Goal: Find specific page/section: Find specific page/section

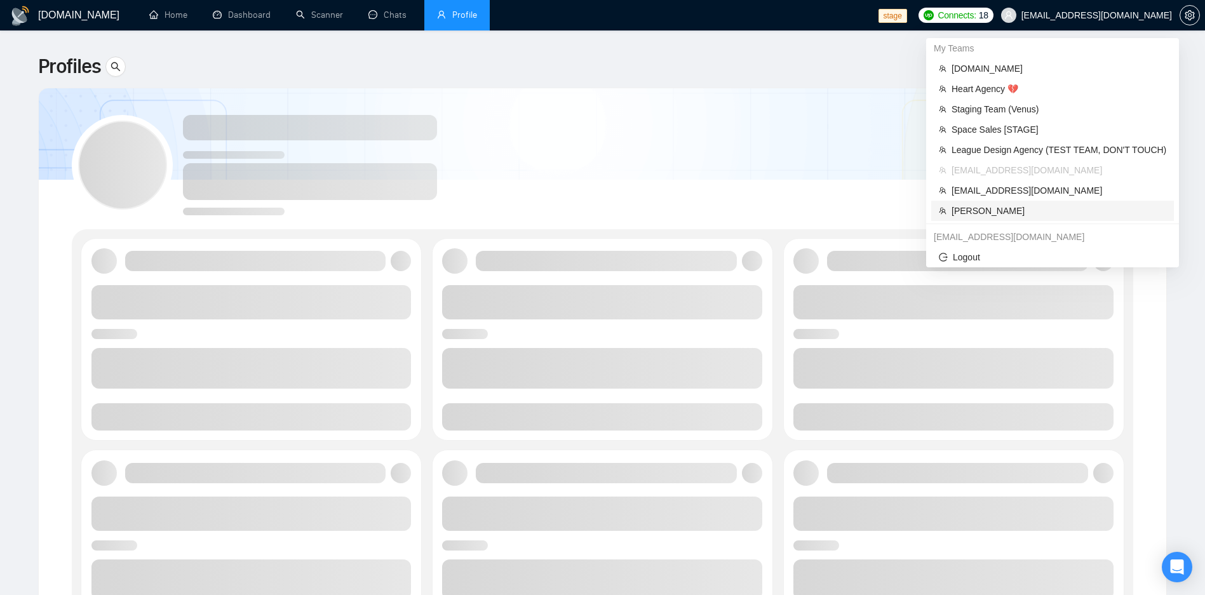
click at [960, 215] on span "[PERSON_NAME]" at bounding box center [1058, 211] width 215 height 14
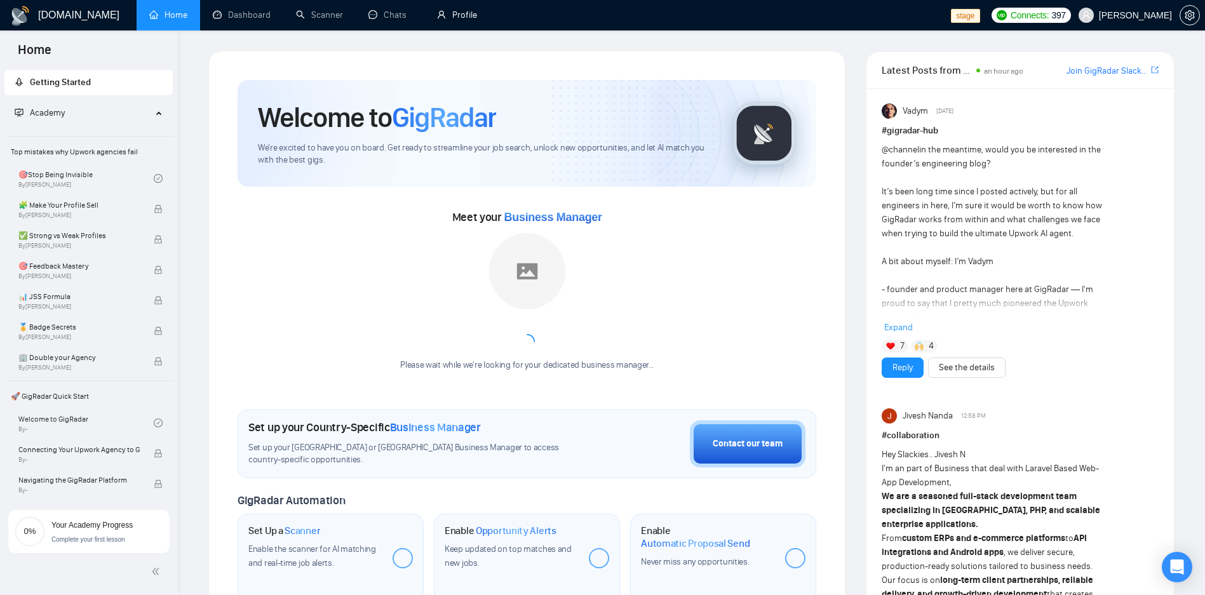
click at [446, 10] on link "Profile" at bounding box center [457, 15] width 40 height 11
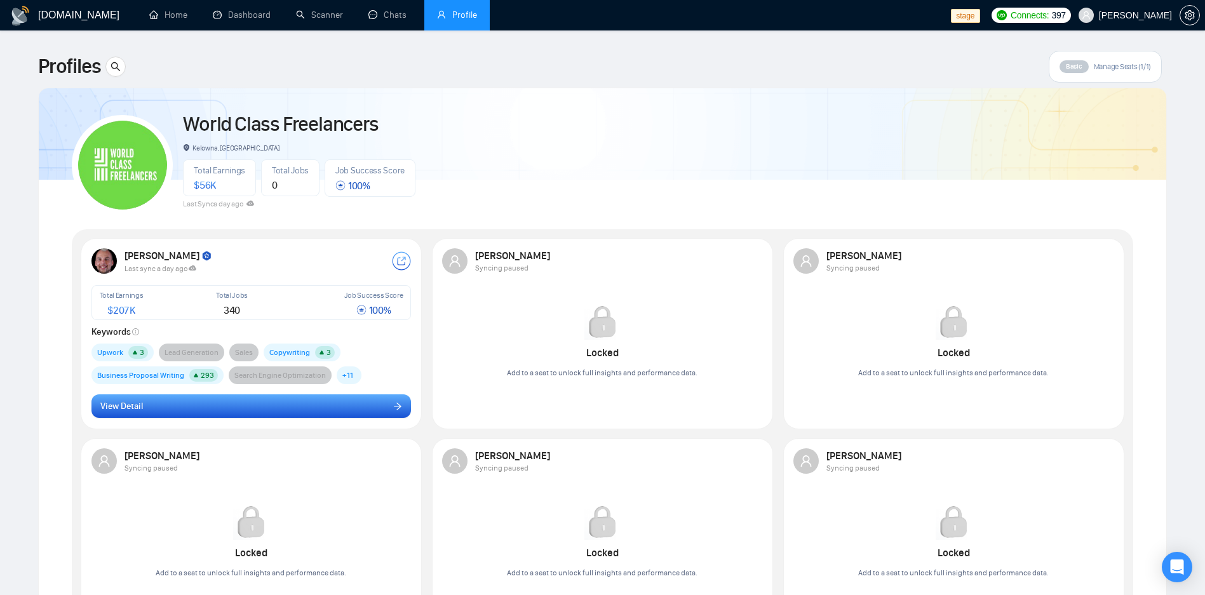
click at [250, 414] on button "View Detail" at bounding box center [251, 406] width 320 height 24
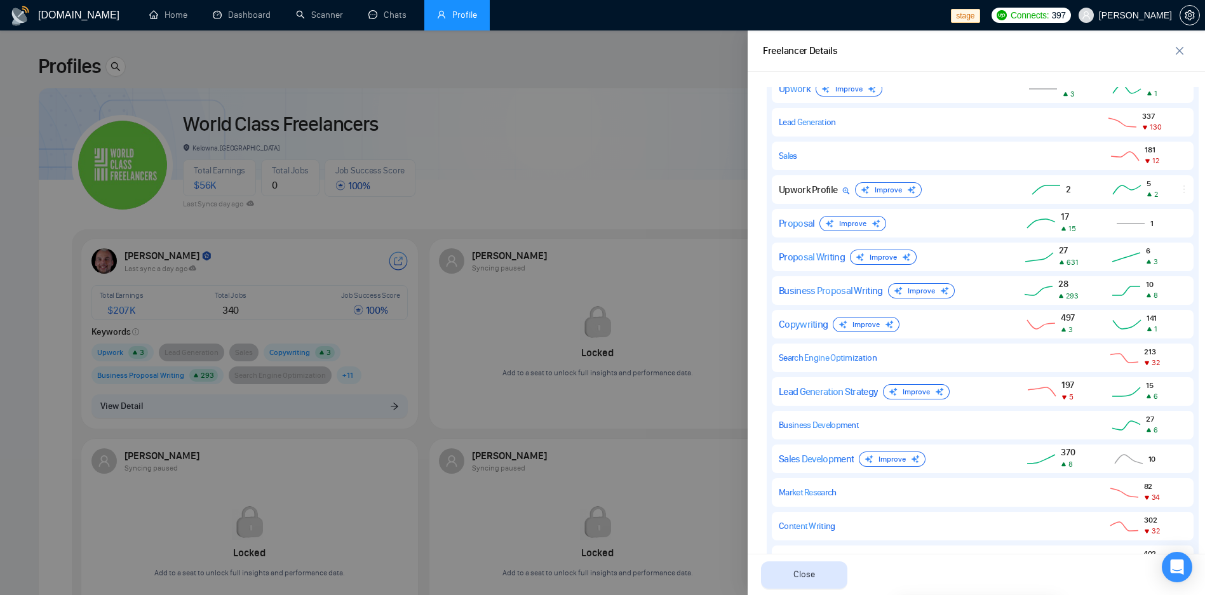
scroll to position [811, 0]
